Goal: Answer question/provide support: Answer question/provide support

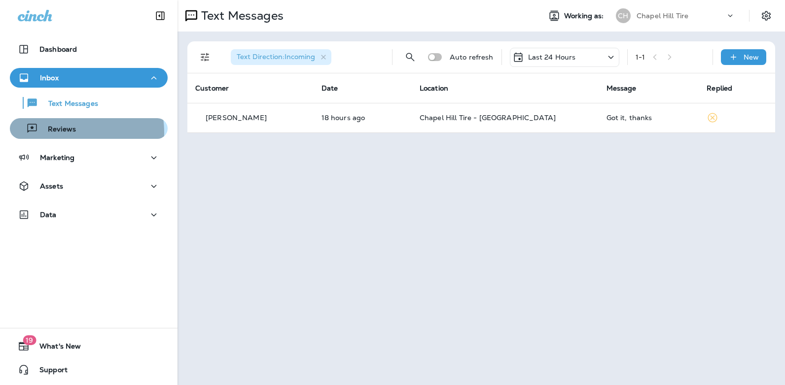
click at [68, 133] on p "Reviews" at bounding box center [57, 129] width 38 height 9
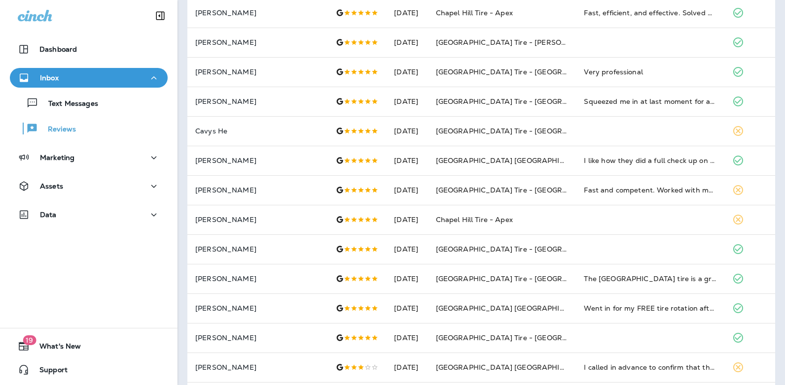
scroll to position [287, 0]
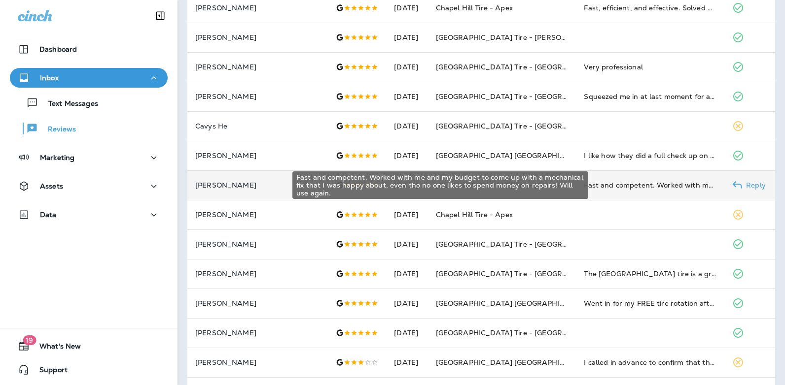
click at [653, 185] on div "Fast and competent. Worked with me and my budget to come up with a mechanical f…" at bounding box center [649, 185] width 133 height 10
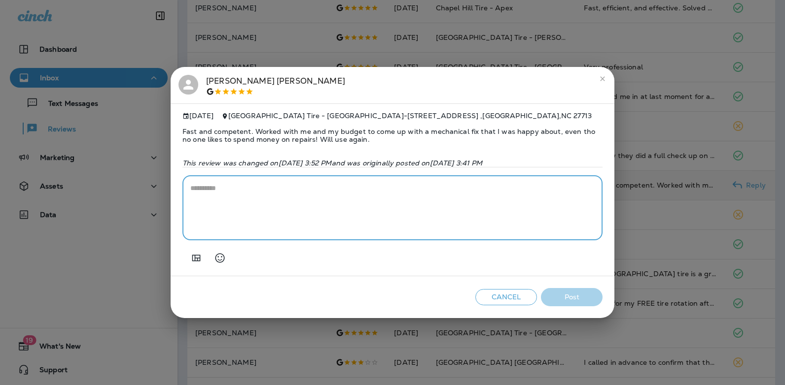
click at [288, 192] on textarea at bounding box center [392, 207] width 404 height 49
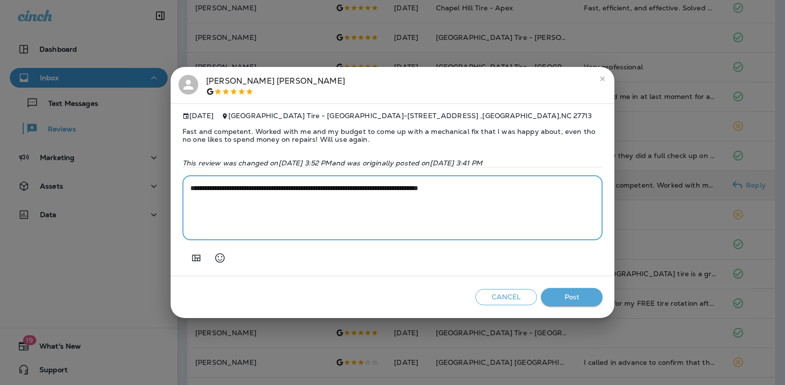
type textarea "**********"
click at [557, 295] on button "Post" at bounding box center [572, 297] width 62 height 18
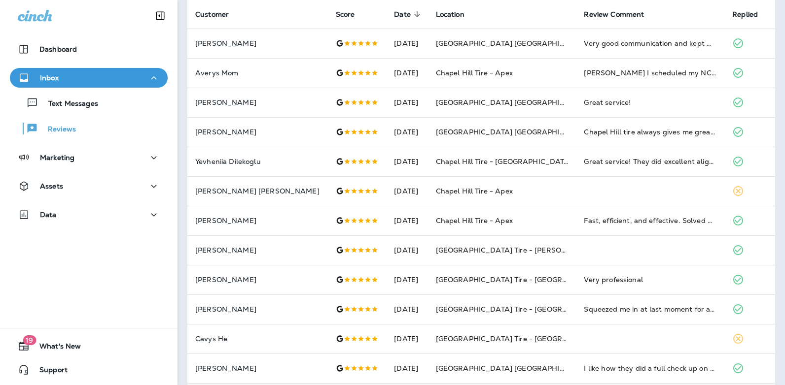
scroll to position [0, 0]
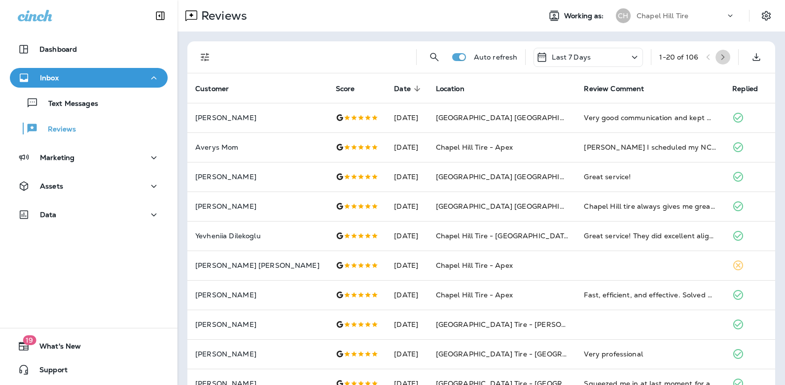
click at [721, 57] on icon "button" at bounding box center [722, 57] width 3 height 6
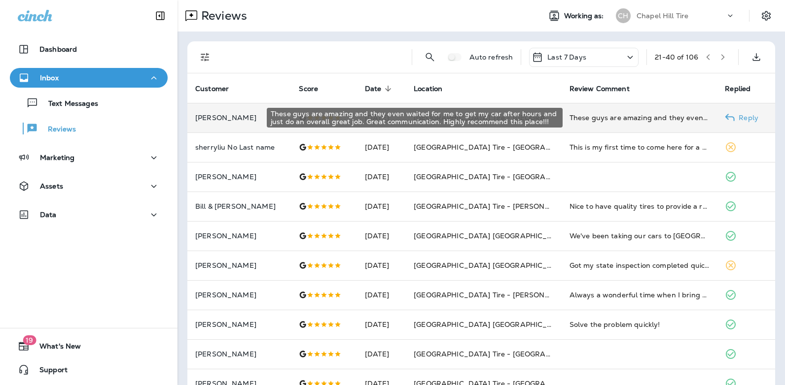
click at [597, 117] on div "These guys are amazing and they even waited for me to get my car after hours an…" at bounding box center [639, 118] width 140 height 10
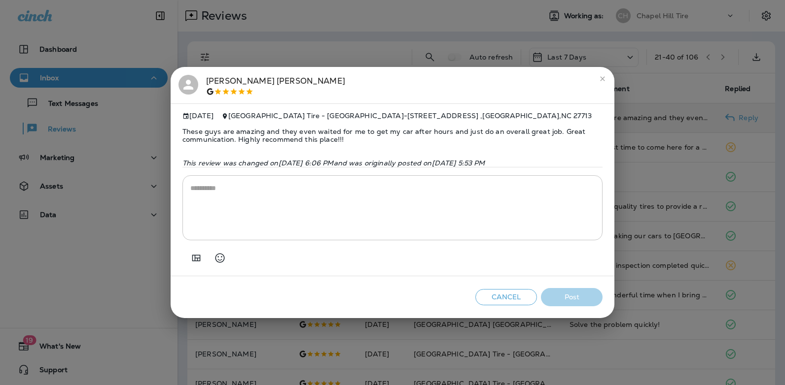
click at [259, 195] on textarea at bounding box center [392, 207] width 404 height 49
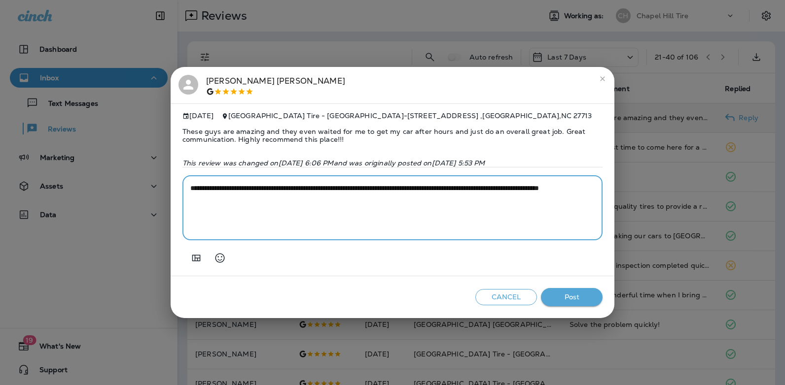
type textarea "**********"
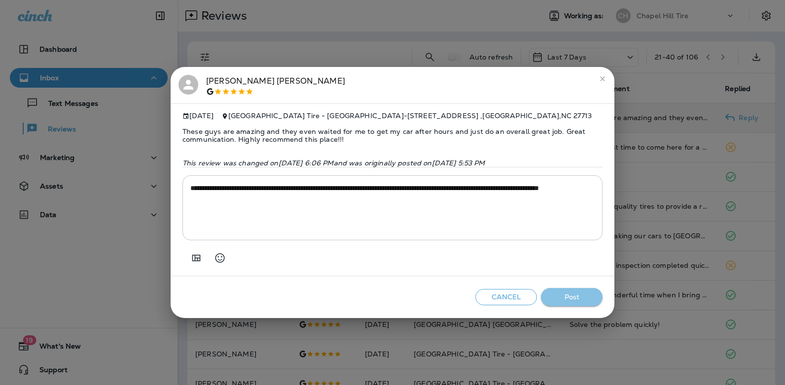
click at [562, 299] on button "Post" at bounding box center [572, 297] width 62 height 18
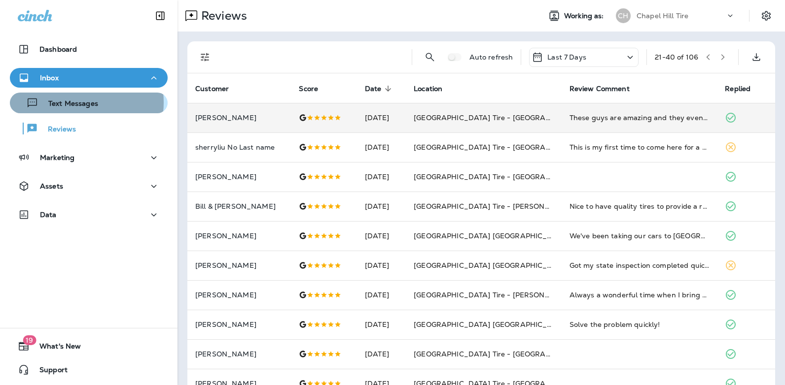
click at [74, 103] on p "Text Messages" at bounding box center [68, 104] width 60 height 9
